Goal: Information Seeking & Learning: Find specific fact

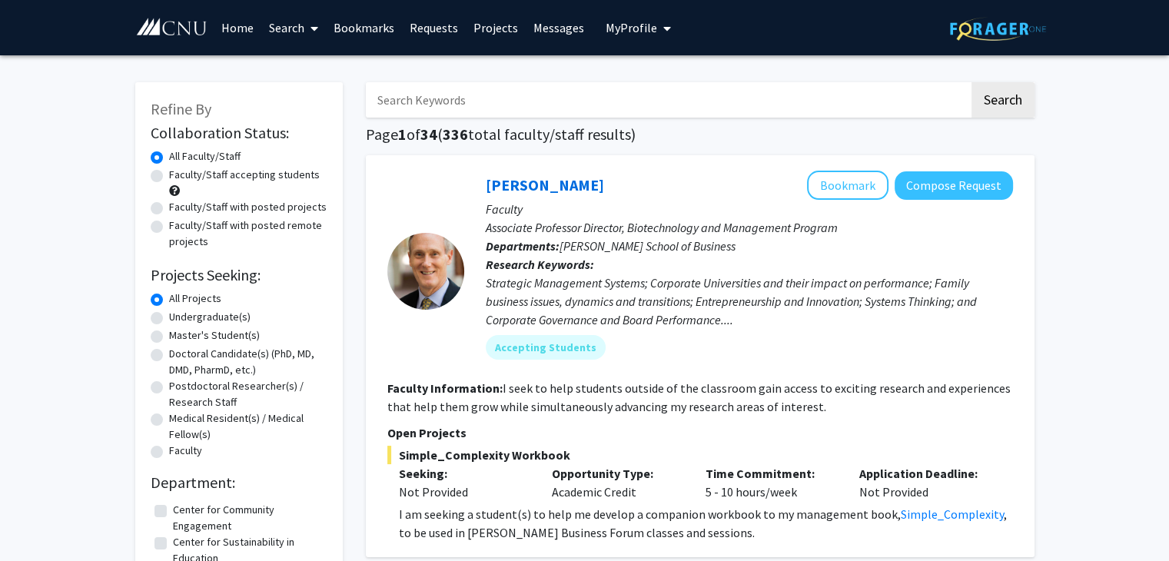
click at [200, 320] on label "Undergraduate(s)" at bounding box center [209, 317] width 81 height 16
click at [179, 319] on input "Undergraduate(s)" at bounding box center [174, 314] width 10 height 10
radio input "true"
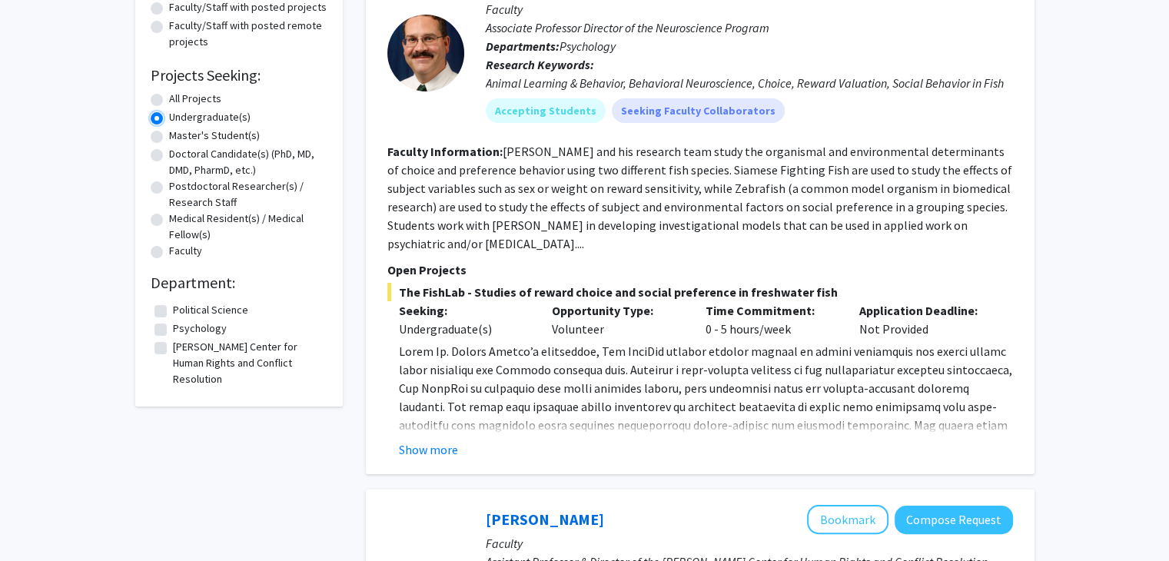
scroll to position [231, 0]
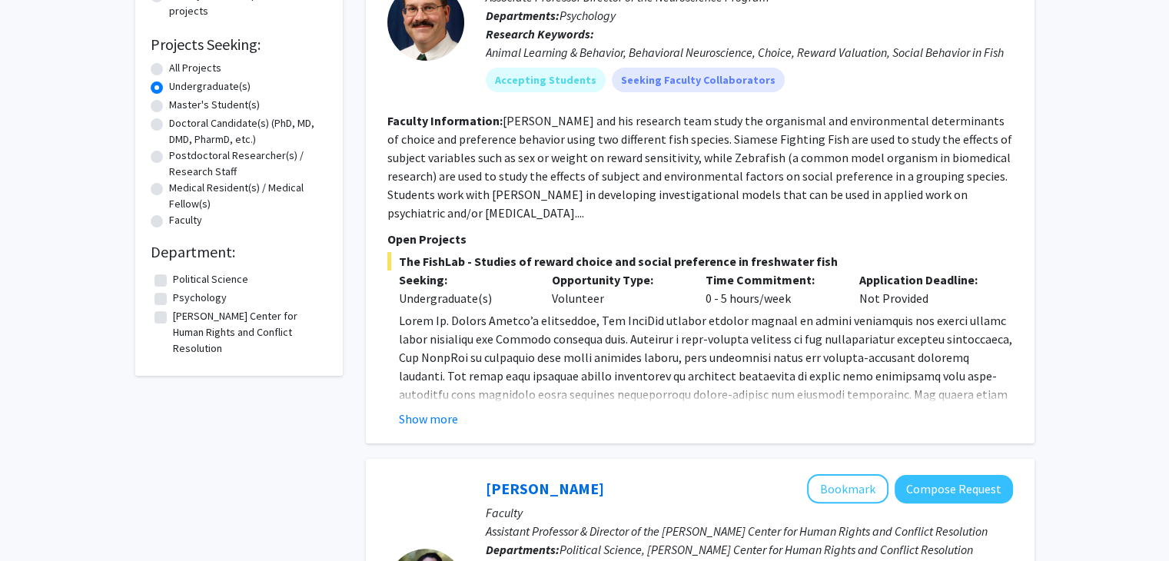
click at [190, 297] on label "Psychology" at bounding box center [200, 298] width 54 height 16
click at [183, 297] on input "Psychology" at bounding box center [178, 295] width 10 height 10
checkbox input "true"
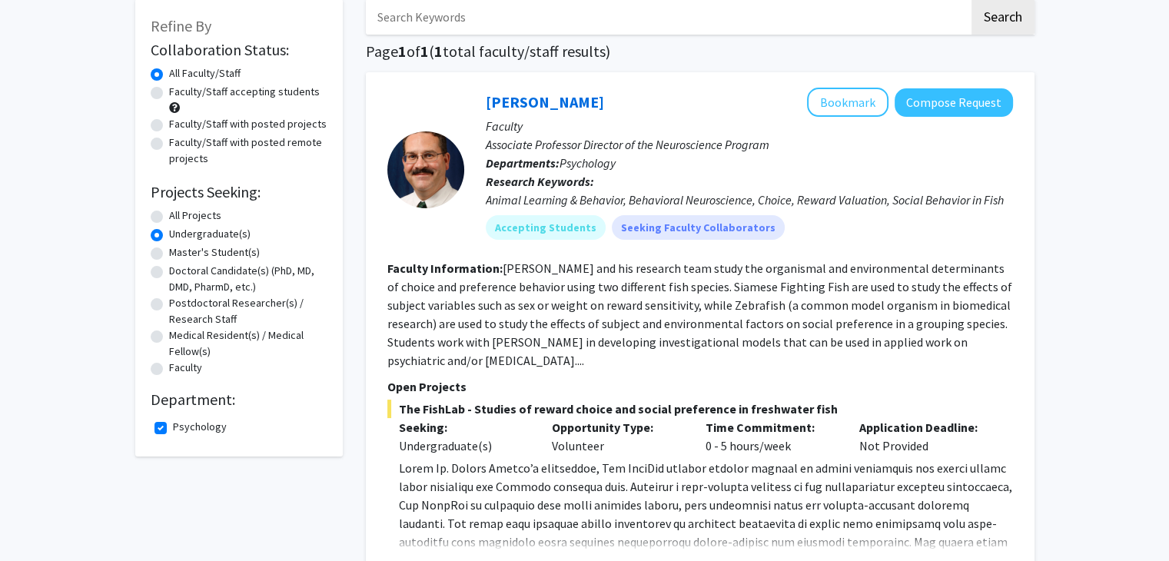
scroll to position [81, 0]
click at [188, 217] on label "All Projects" at bounding box center [195, 217] width 52 height 16
click at [179, 217] on input "All Projects" at bounding box center [174, 214] width 10 height 10
radio input "true"
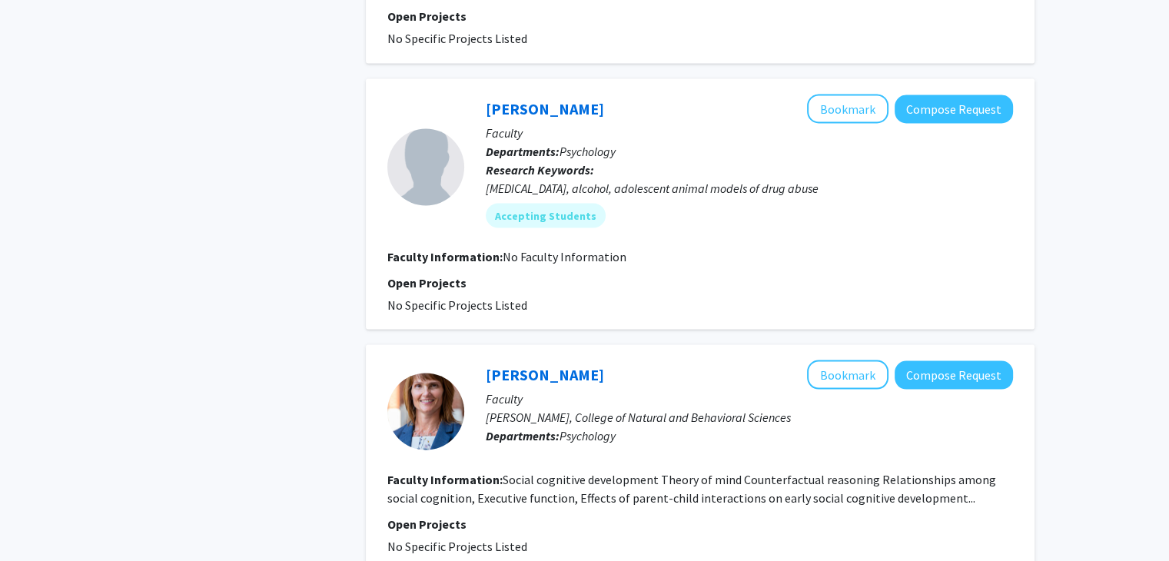
scroll to position [2834, 0]
click at [513, 364] on link "Nicole Guajardo" at bounding box center [545, 373] width 118 height 19
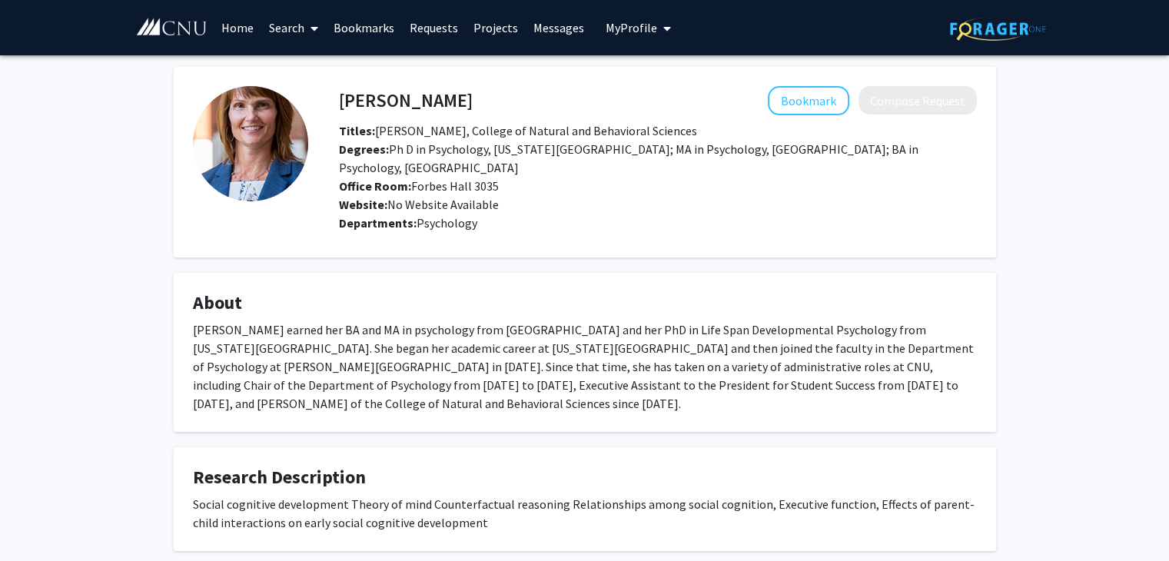
scroll to position [85, 0]
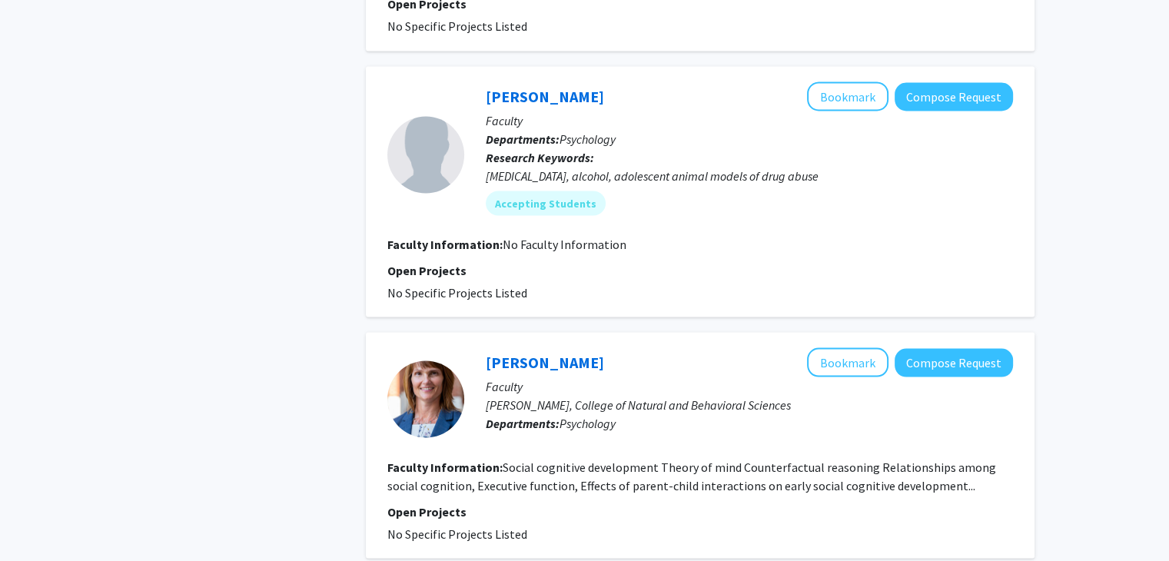
scroll to position [3211, 0]
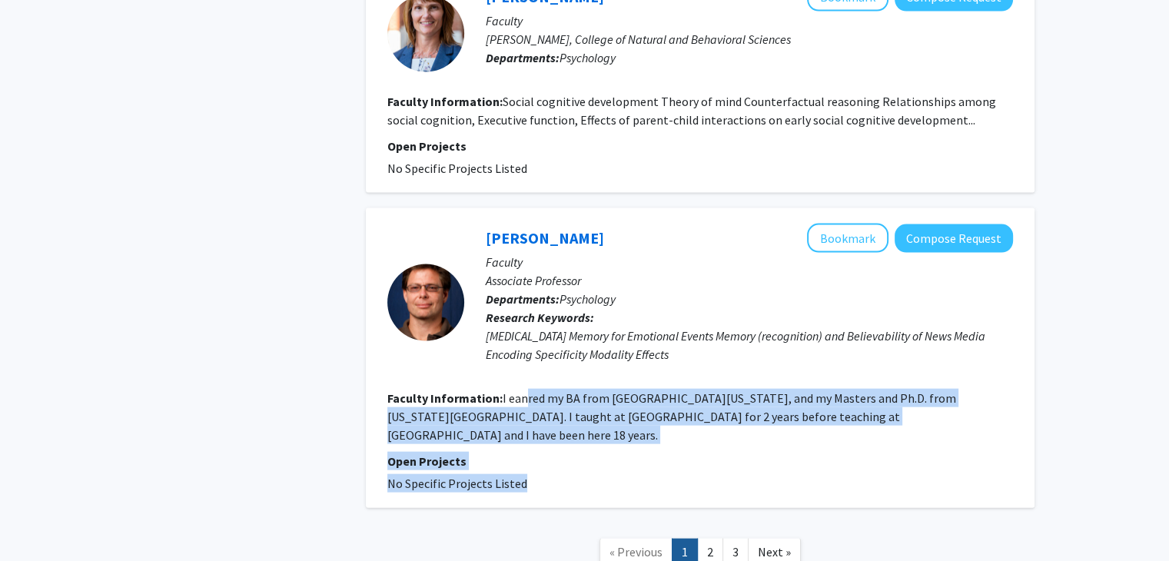
drag, startPoint x: 679, startPoint y: 416, endPoint x: 518, endPoint y: 284, distance: 208.1
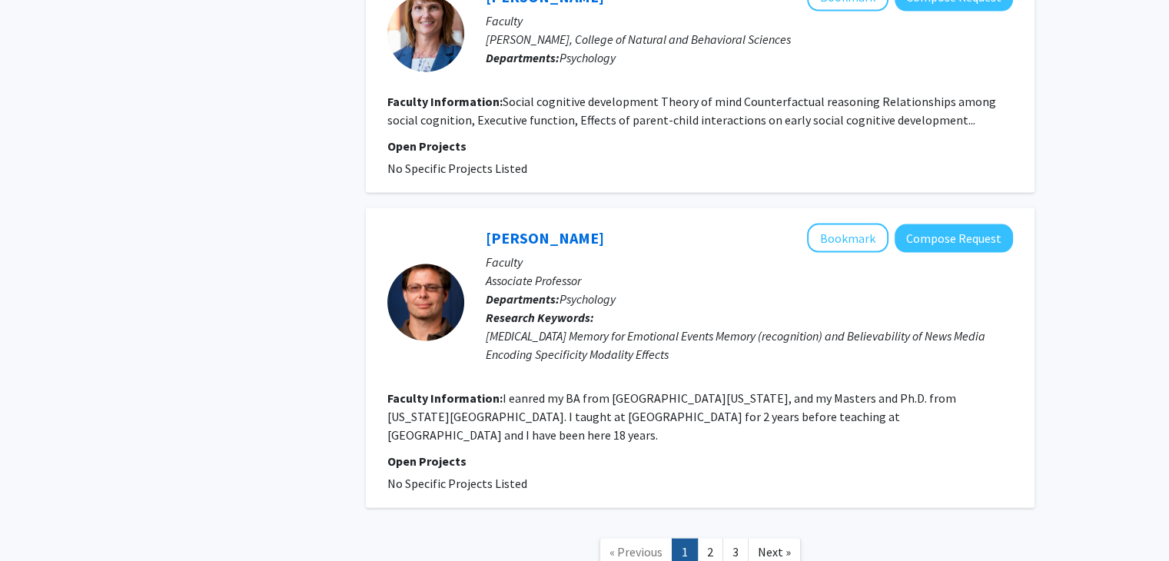
click at [710, 539] on link "2" at bounding box center [710, 552] width 26 height 27
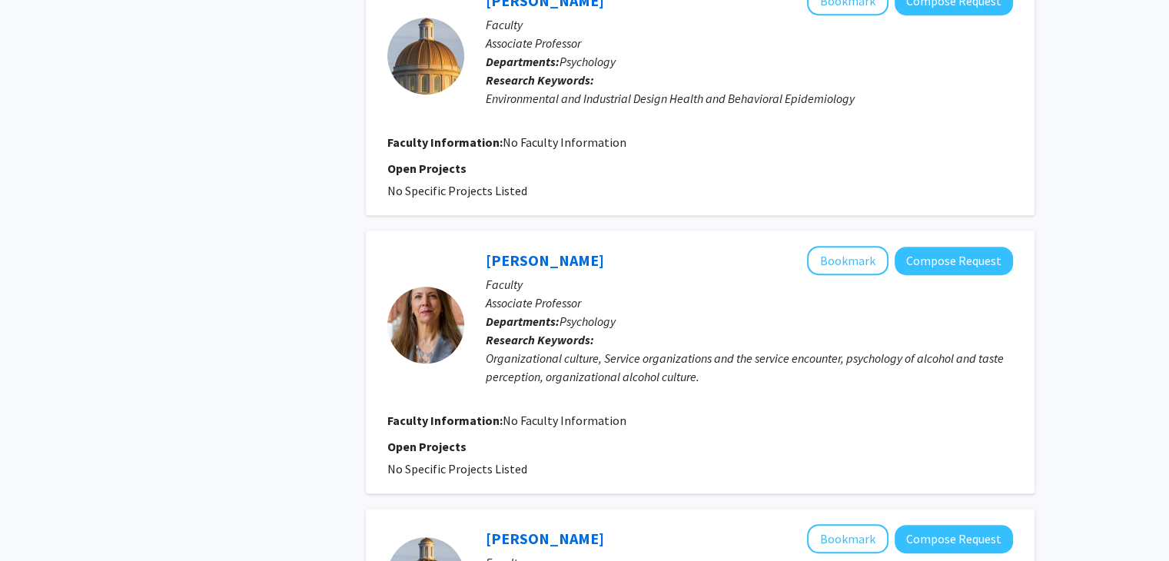
scroll to position [722, 0]
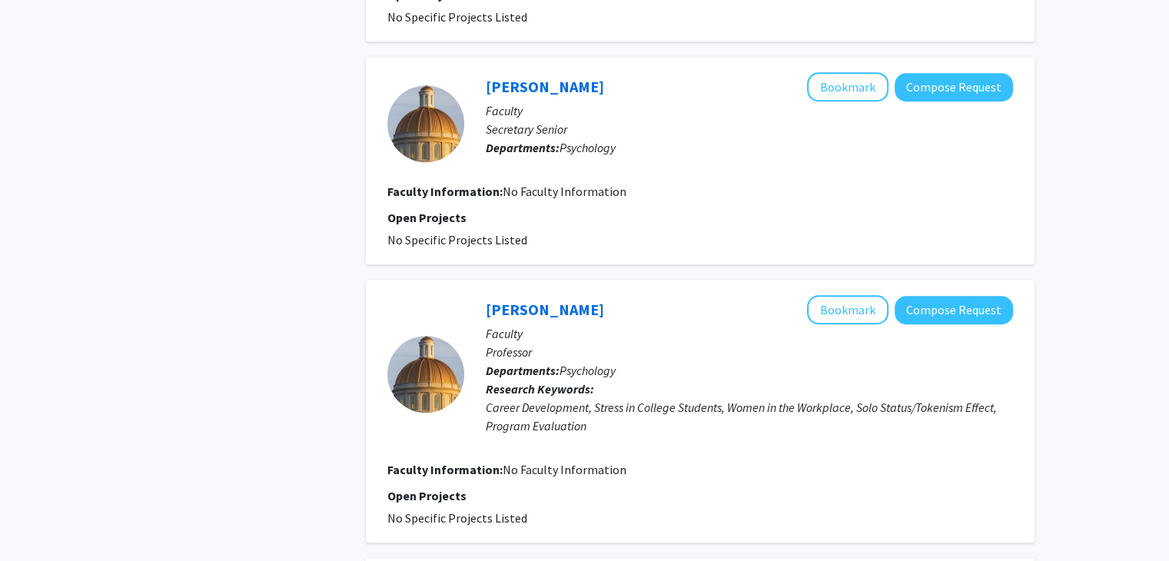
click at [674, 257] on div "Sherman Lee Bookmark Compose Request Faculty Associate Professor Departments: P…" at bounding box center [700, 476] width 669 height 2990
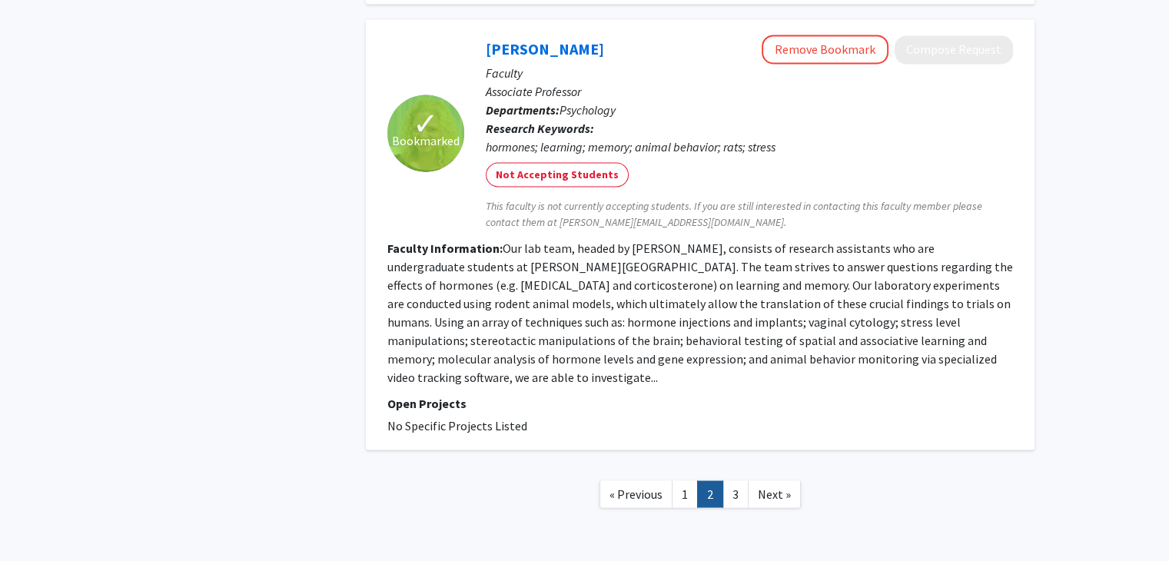
scroll to position [2696, 0]
click at [735, 480] on link "3" at bounding box center [735, 493] width 26 height 27
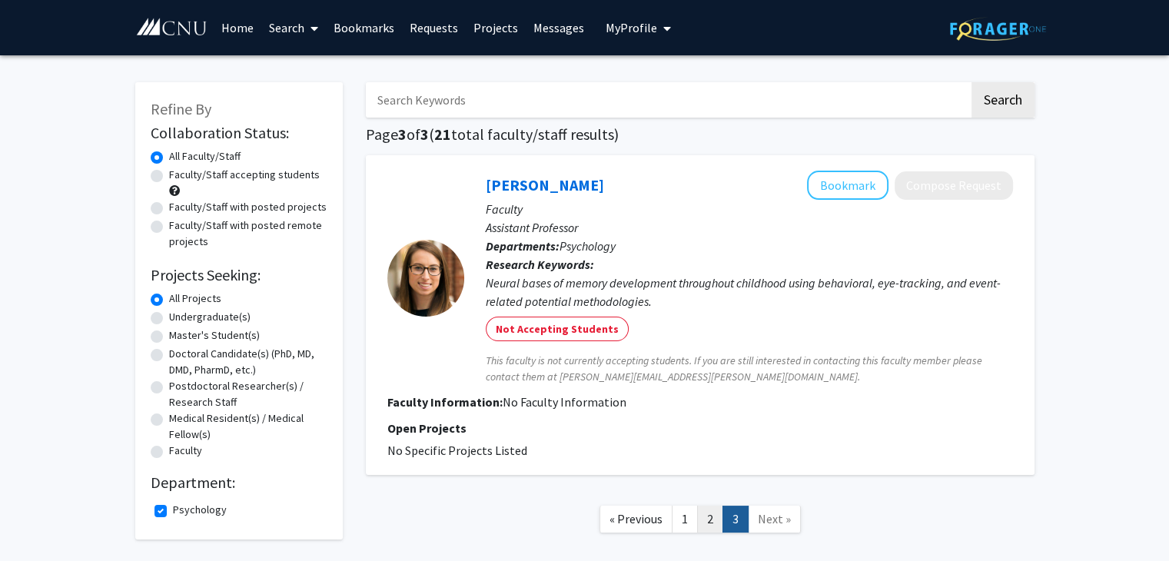
click at [701, 514] on link "2" at bounding box center [710, 519] width 26 height 27
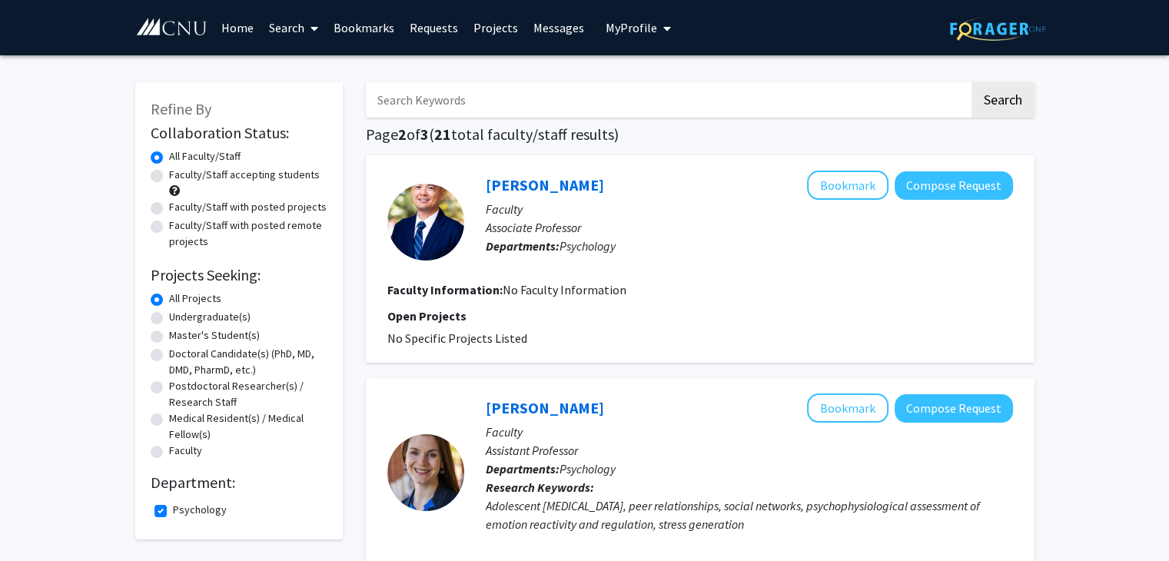
click at [178, 508] on label "Psychology" at bounding box center [200, 510] width 54 height 16
click at [178, 508] on input "Psychology" at bounding box center [178, 507] width 10 height 10
checkbox input "false"
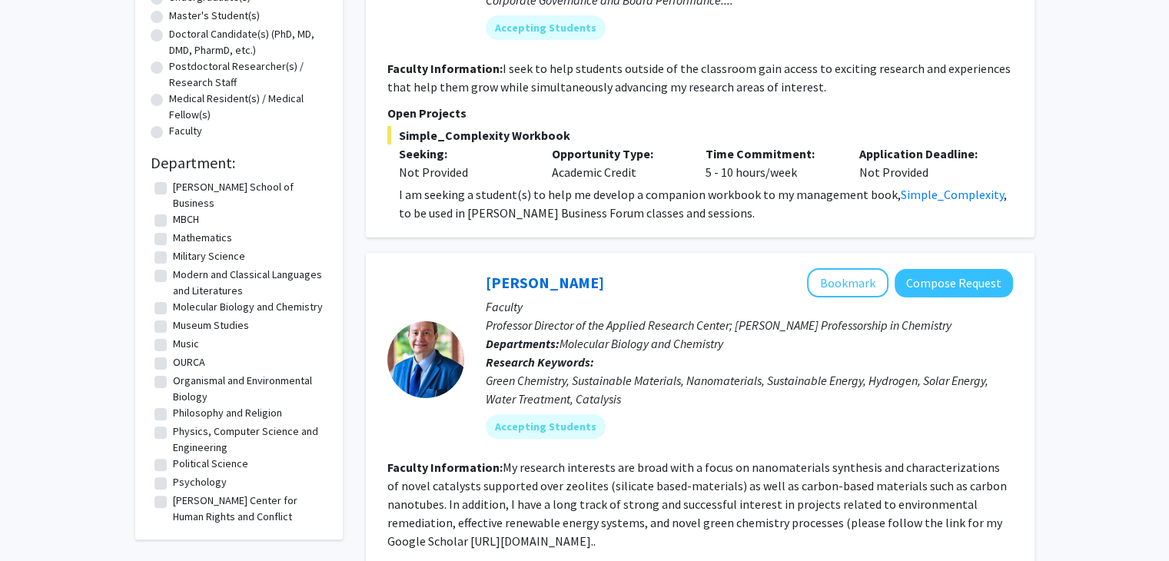
scroll to position [289, 0]
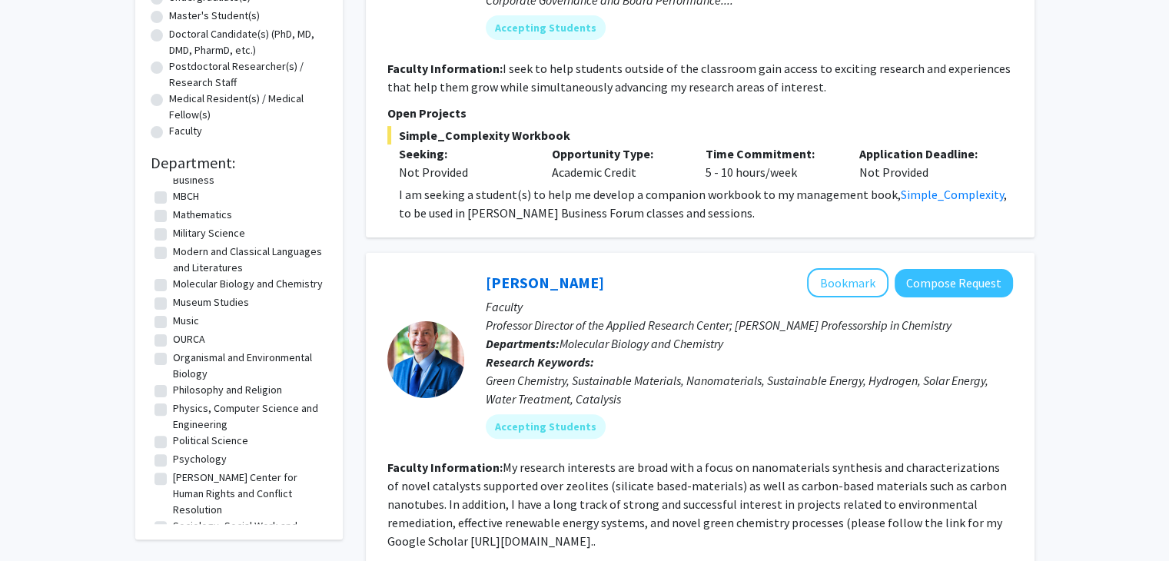
click at [205, 460] on label "Psychology" at bounding box center [200, 459] width 54 height 16
click at [183, 460] on input "Psychology" at bounding box center [178, 456] width 10 height 10
checkbox input "true"
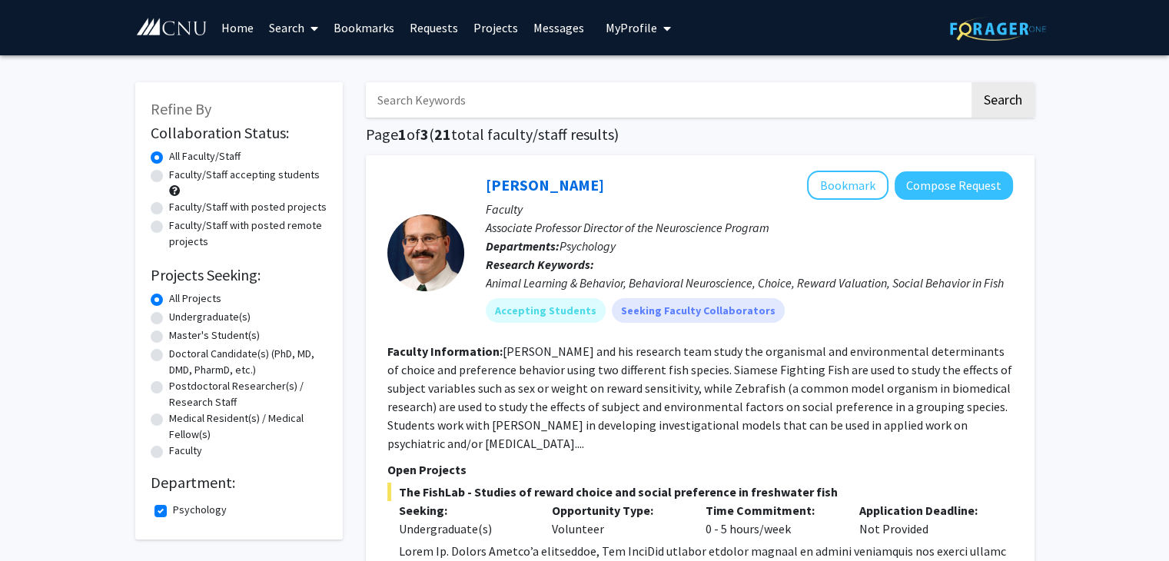
click at [512, 96] on input "Search Keywords" at bounding box center [667, 99] width 603 height 35
type input "buchanana"
click at [971, 82] on button "Search" at bounding box center [1002, 99] width 63 height 35
checkbox input "false"
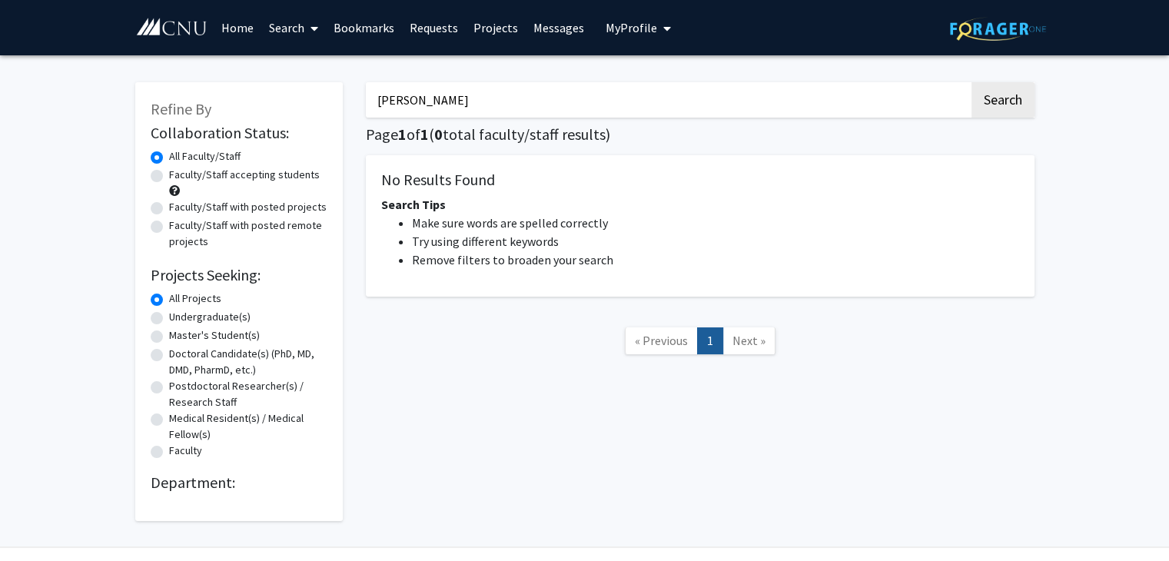
click at [971, 82] on button "Search" at bounding box center [1002, 99] width 63 height 35
type input "buch"
click at [971, 82] on button "Search" at bounding box center [1002, 99] width 63 height 35
click at [52, 388] on div "Refine By Collaboration Status: Collaboration Status All Faculty/Staff Collabor…" at bounding box center [584, 305] width 1169 height 500
click at [443, 90] on input "Search Keywords" at bounding box center [667, 99] width 603 height 35
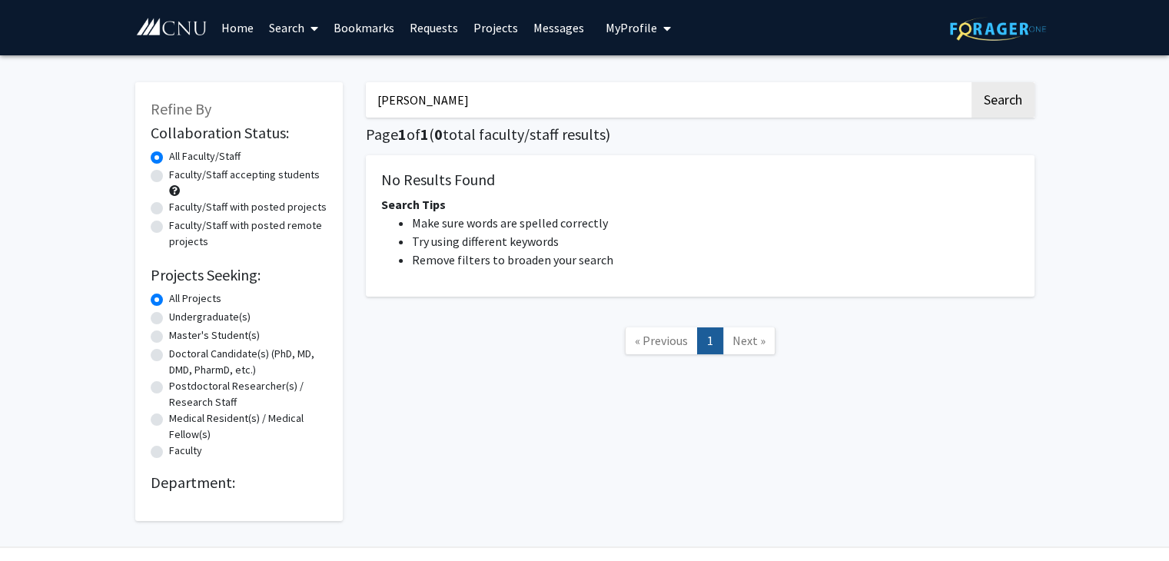
type input "sherman lee"
click at [971, 82] on button "Search" at bounding box center [1002, 99] width 63 height 35
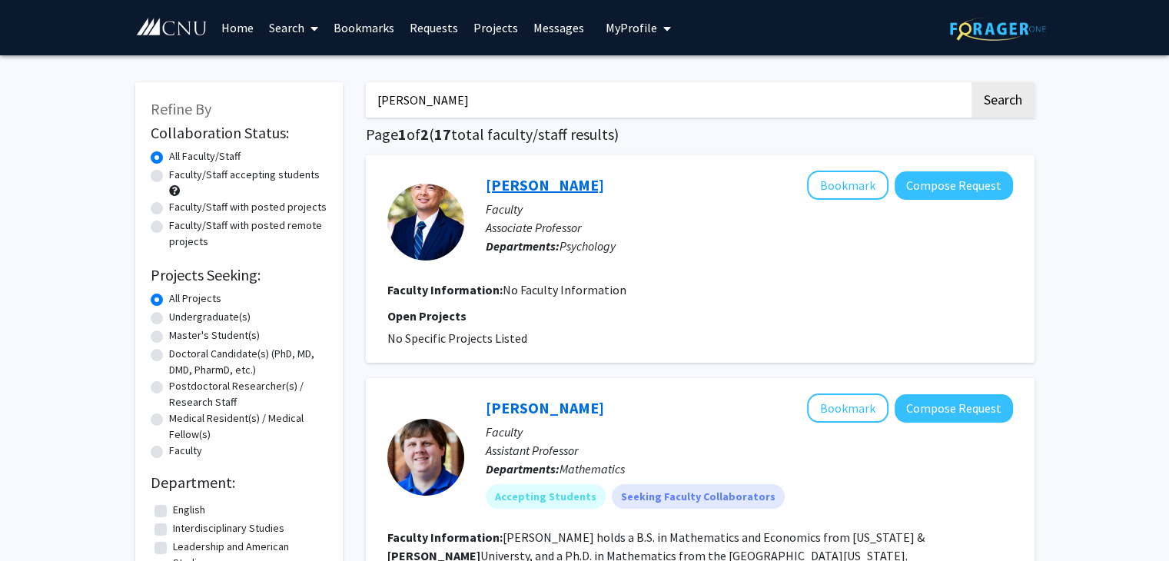
click at [552, 188] on link "Sherman Lee" at bounding box center [545, 184] width 118 height 19
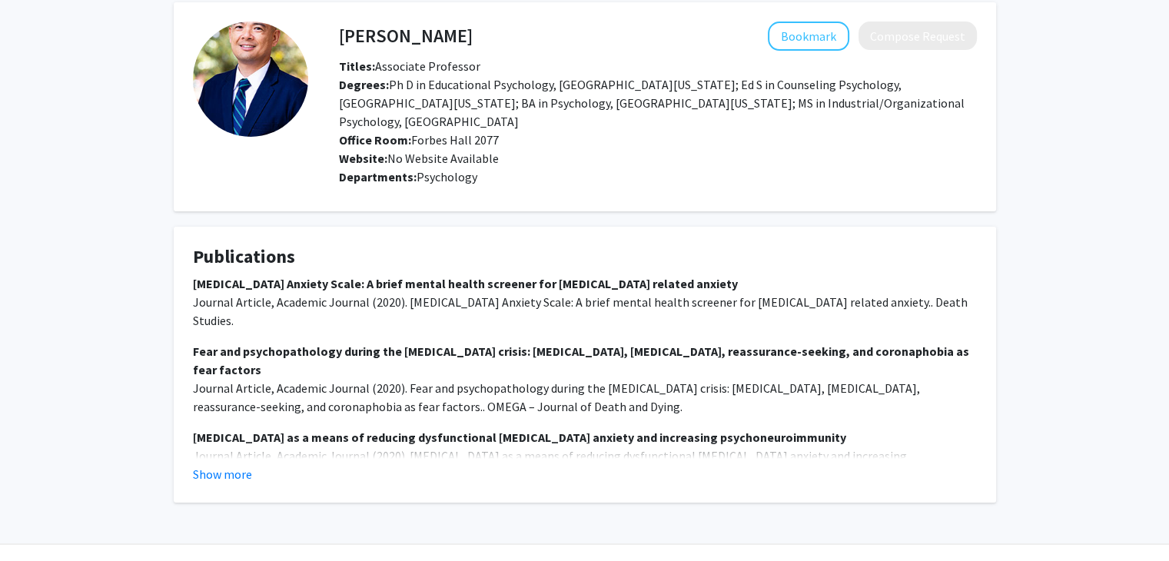
scroll to position [65, 0]
